Goal: Task Accomplishment & Management: Manage account settings

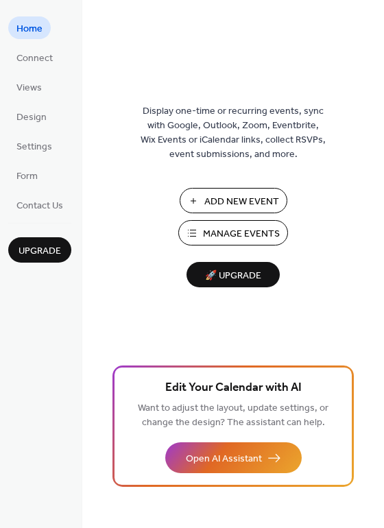
click at [217, 230] on span "Manage Events" at bounding box center [241, 234] width 77 height 14
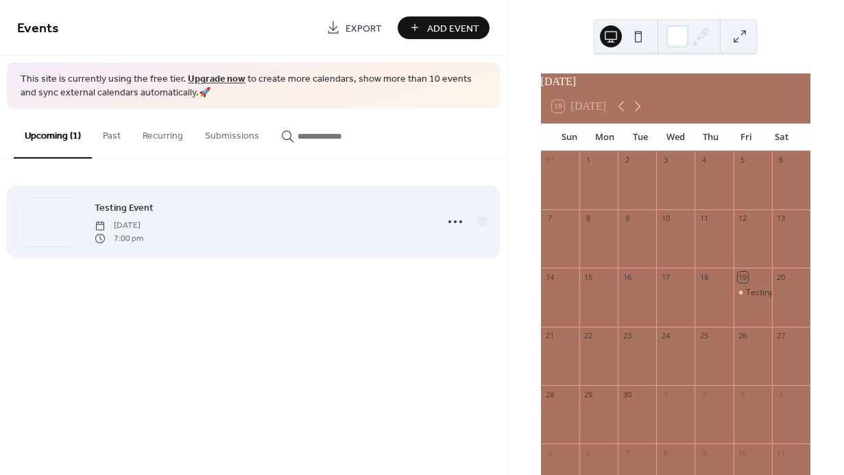
click at [206, 206] on div "Testing Event [DATE] 7:00 pm" at bounding box center [261, 222] width 333 height 44
click at [455, 219] on icon at bounding box center [456, 222] width 22 height 22
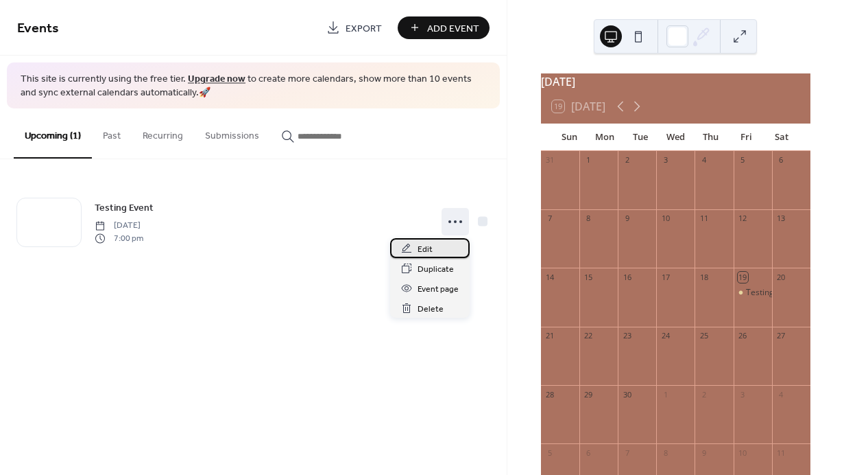
click at [442, 250] on div "Edit" at bounding box center [430, 248] width 80 height 20
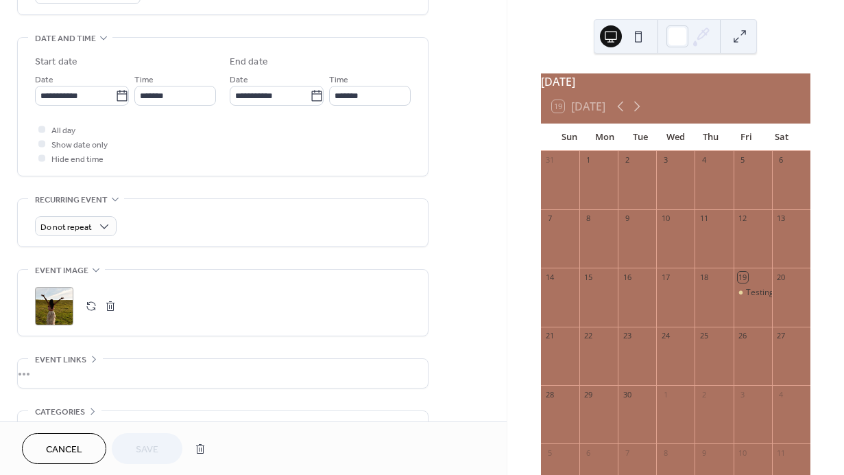
scroll to position [495, 0]
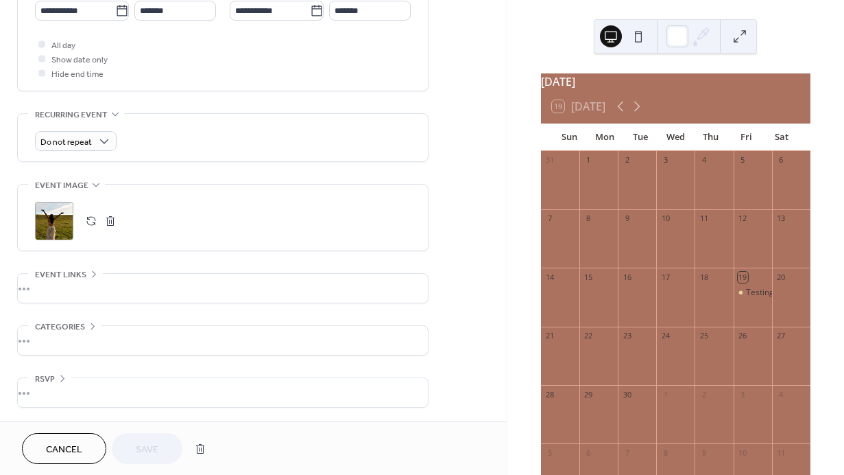
click at [45, 286] on div "•••" at bounding box center [223, 288] width 410 height 29
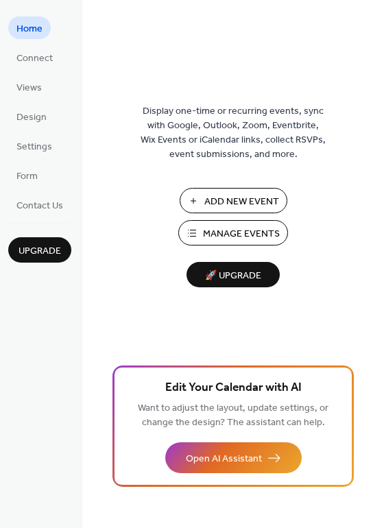
click at [220, 199] on span "Add New Event" at bounding box center [241, 202] width 75 height 14
click at [225, 232] on span "Manage Events" at bounding box center [241, 234] width 77 height 14
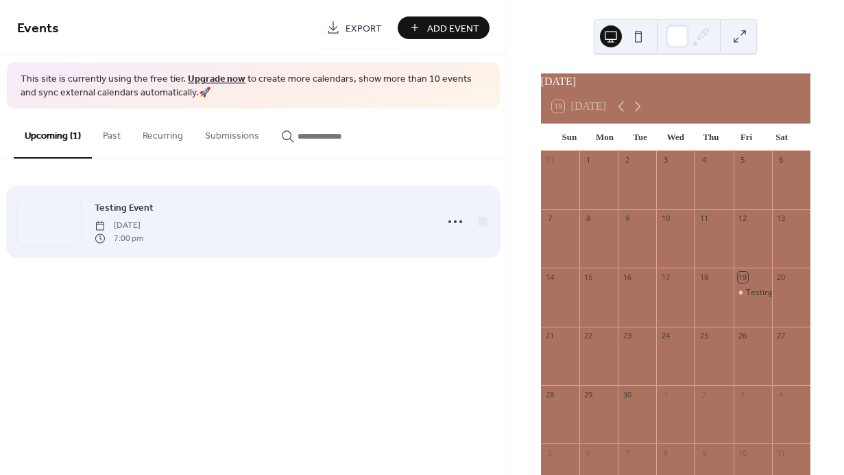
click at [240, 226] on div "Testing Event [DATE] 7:00 pm" at bounding box center [261, 222] width 333 height 44
